Goal: Information Seeking & Learning: Find specific fact

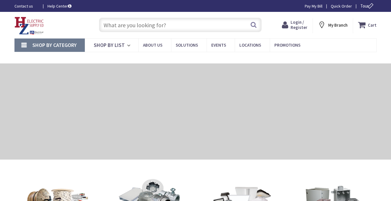
drag, startPoint x: 0, startPoint y: 0, endPoint x: 181, endPoint y: 26, distance: 182.3
click at [181, 26] on input "text" at bounding box center [180, 25] width 163 height 14
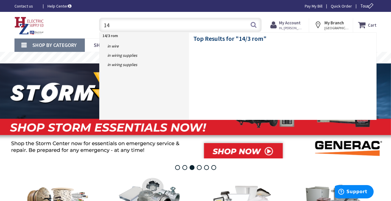
type input "1"
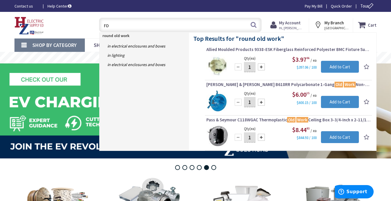
type input "r"
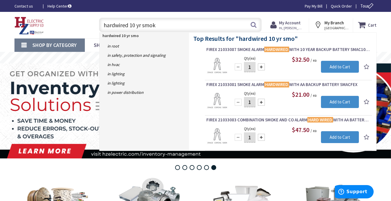
type input "hardwired 10 yr smoke"
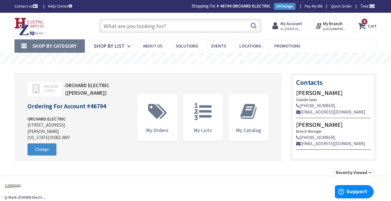
click at [180, 27] on input "text" at bounding box center [180, 26] width 163 height 14
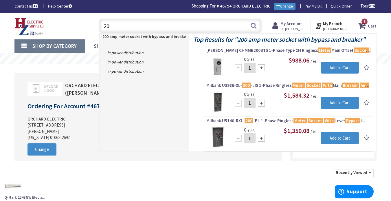
type input "2"
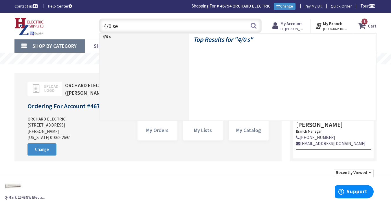
type input "4/0 ser"
